Goal: Information Seeking & Learning: Learn about a topic

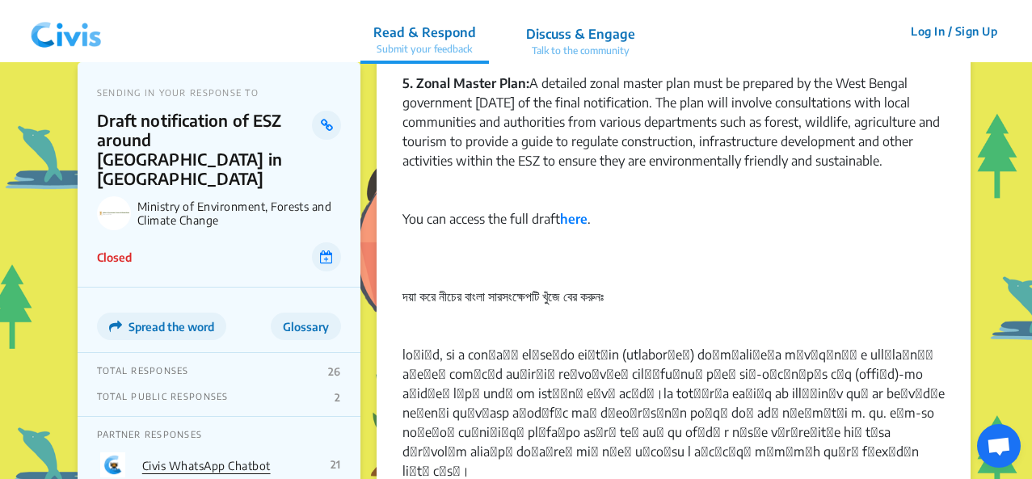
scroll to position [1787, 0]
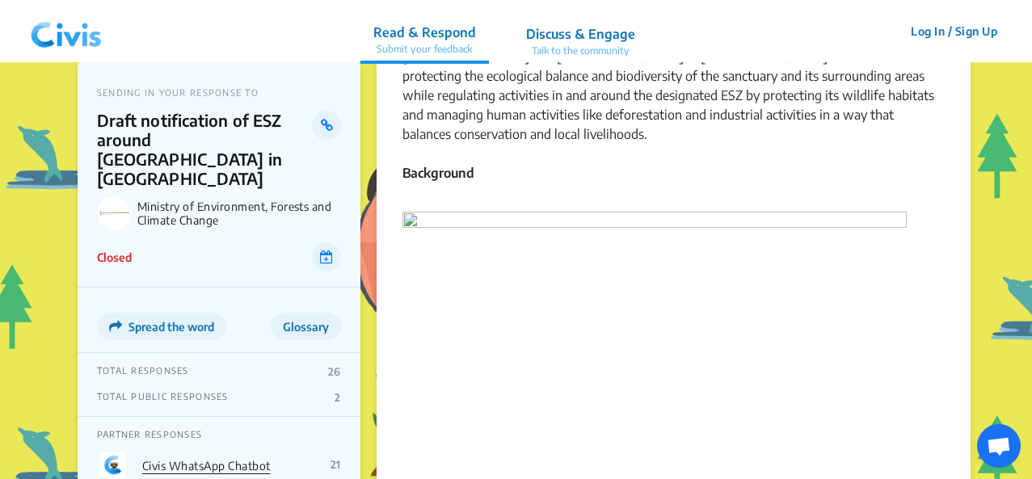
scroll to position [190, 0]
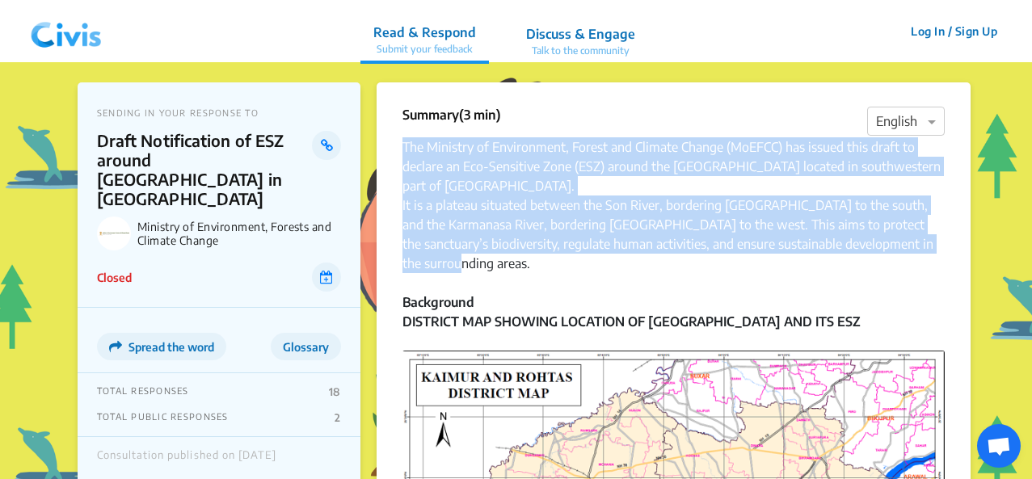
drag, startPoint x: 459, startPoint y: 269, endPoint x: 401, endPoint y: 145, distance: 136.7
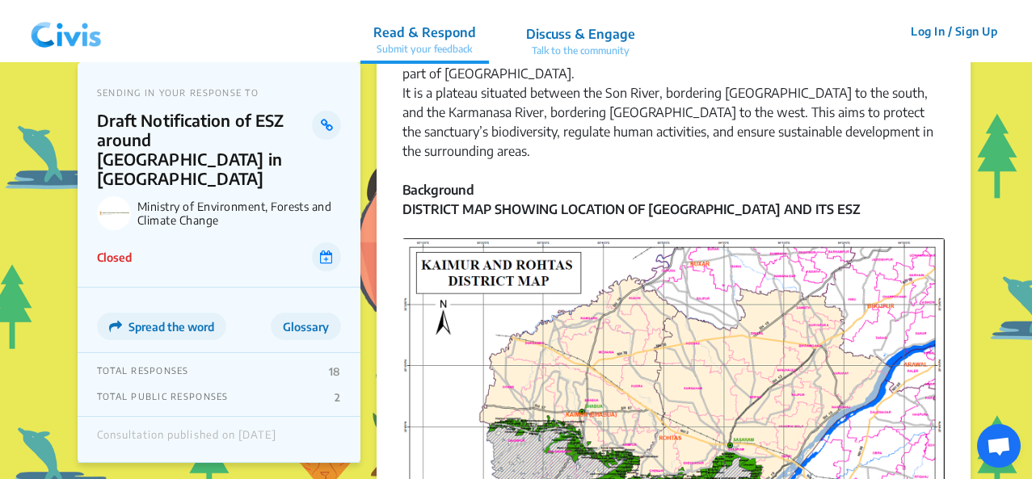
scroll to position [175, 0]
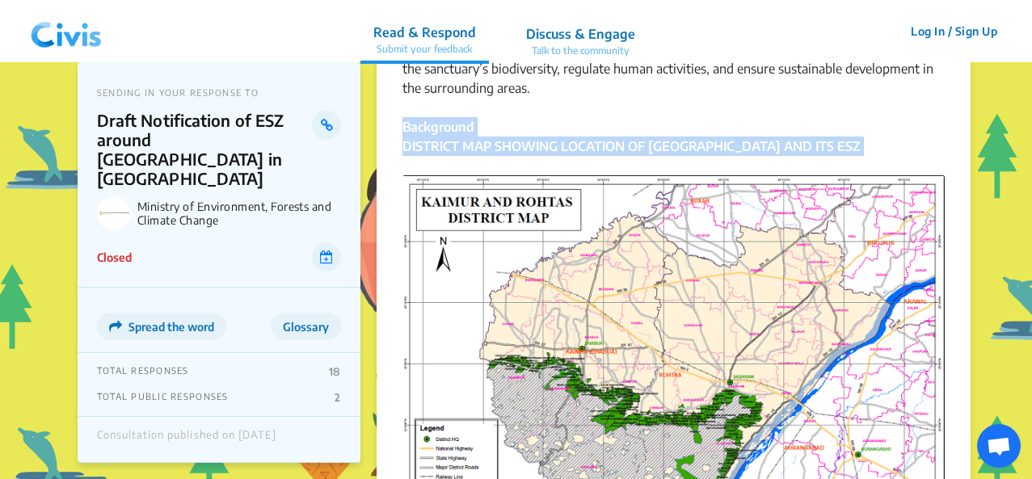
drag, startPoint x: 401, startPoint y: 118, endPoint x: 927, endPoint y: 159, distance: 527.8
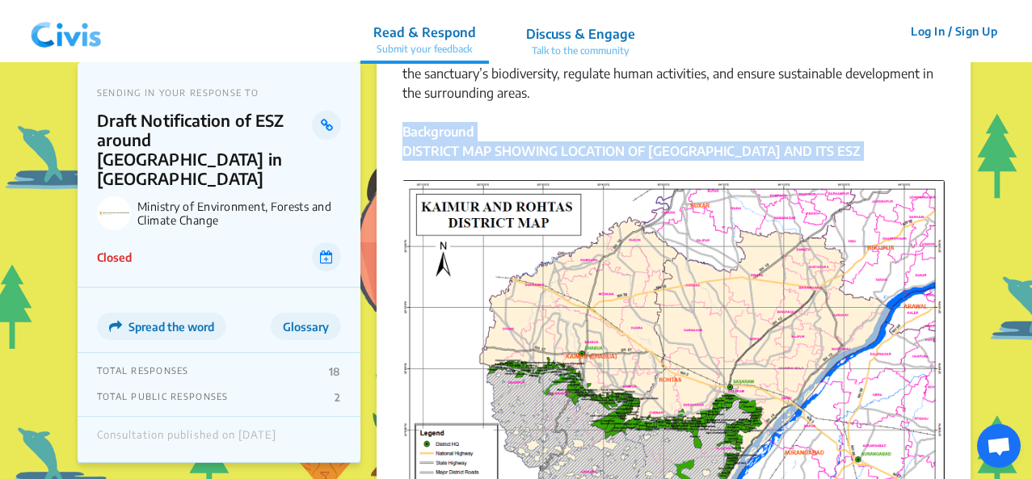
scroll to position [147, 0]
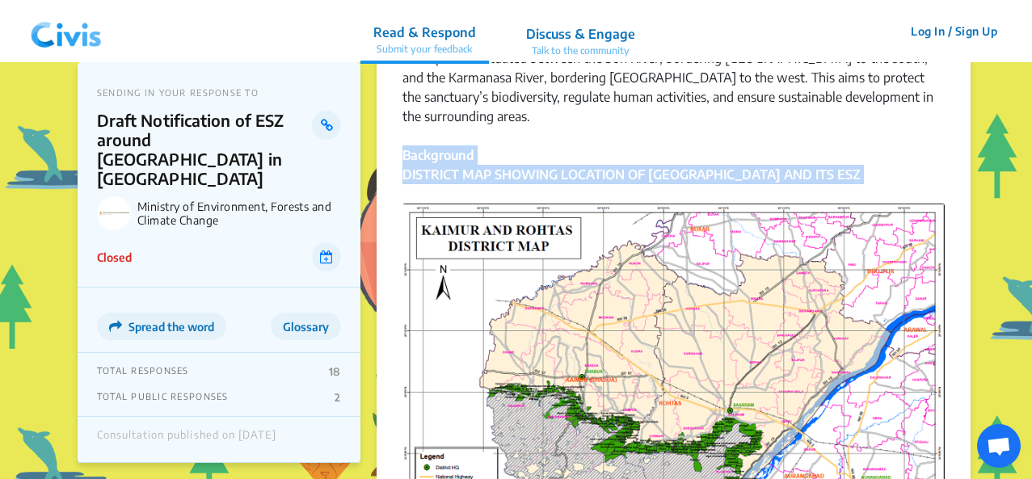
click at [725, 188] on div "DISTRICT MAP SHOWING LOCATION OF [GEOGRAPHIC_DATA] AND ITS ESZ Map" at bounding box center [674, 416] width 542 height 502
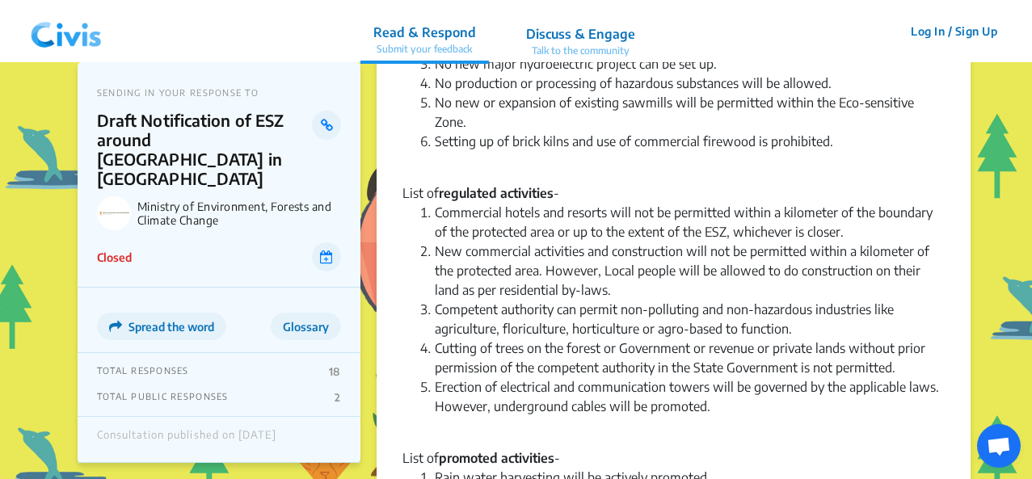
click at [725, 185] on div "List of regulated activities -" at bounding box center [674, 192] width 542 height 19
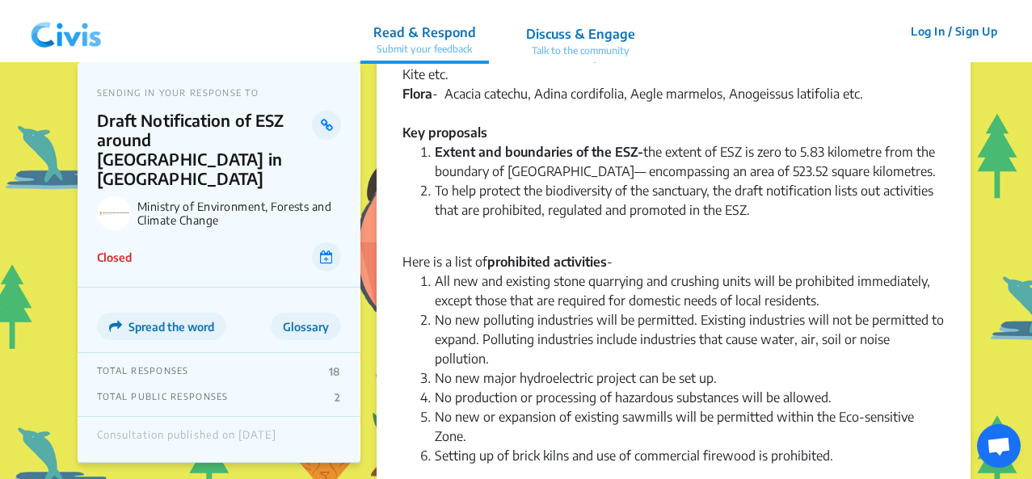
scroll to position [807, 0]
click at [329, 313] on button "Glossary" at bounding box center [306, 326] width 70 height 27
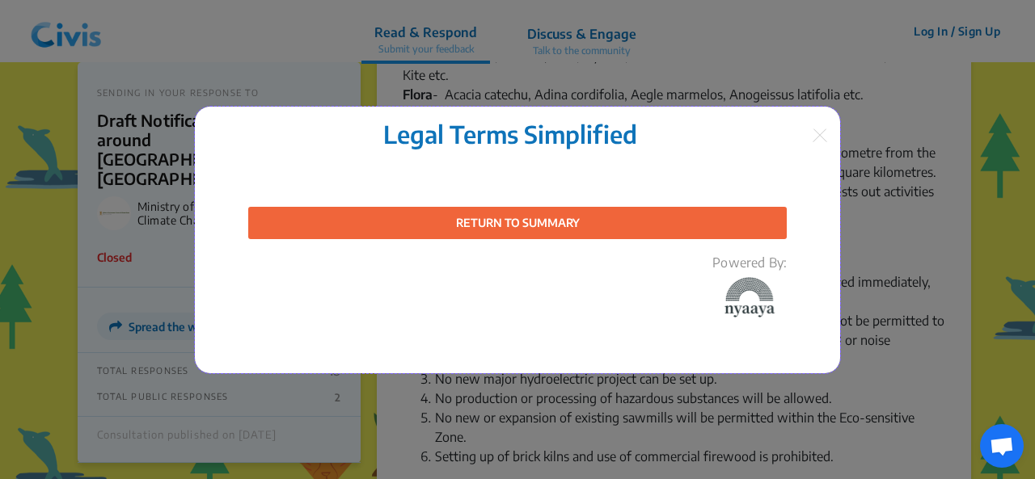
click at [820, 136] on img at bounding box center [819, 136] width 15 height 14
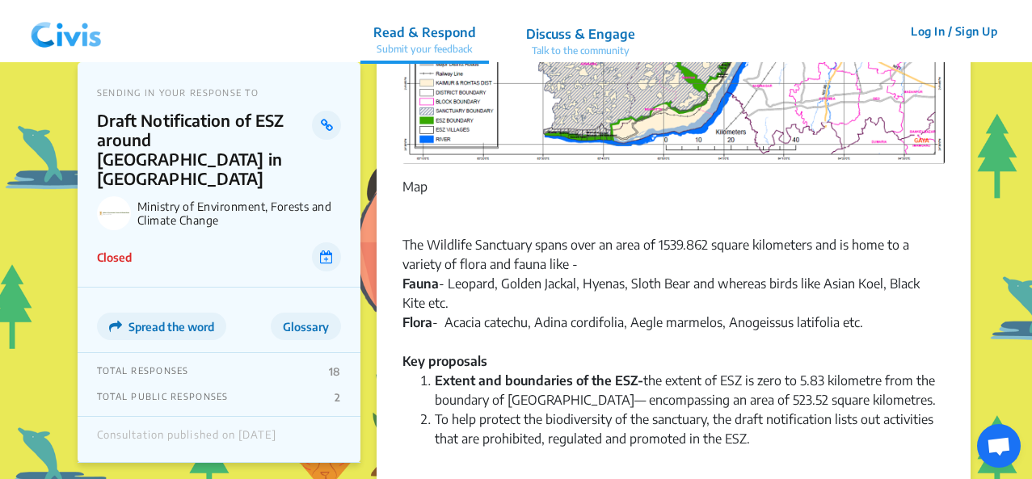
scroll to position [578, 0]
